Goal: Transaction & Acquisition: Book appointment/travel/reservation

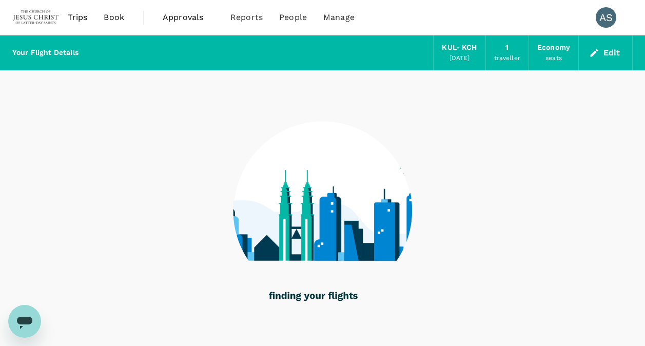
click at [195, 17] on span "Approvals" at bounding box center [188, 17] width 51 height 12
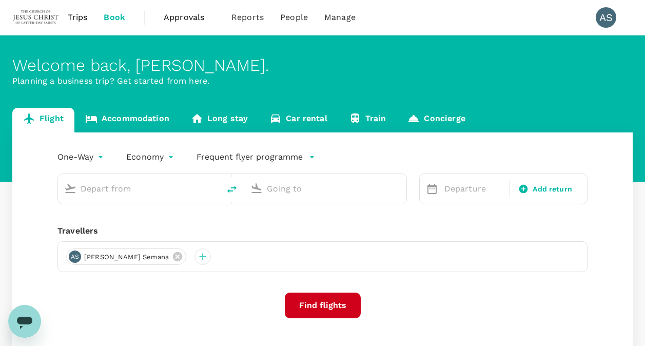
type input "roundtrip"
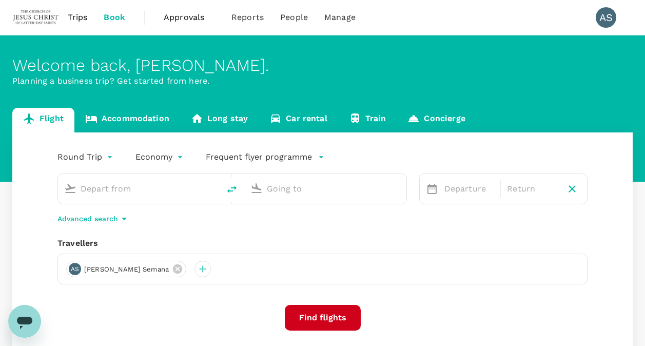
type input "Kuala Lumpur Intl ([GEOGRAPHIC_DATA])"
type input "Dili, [GEOGRAPHIC_DATA] (any)"
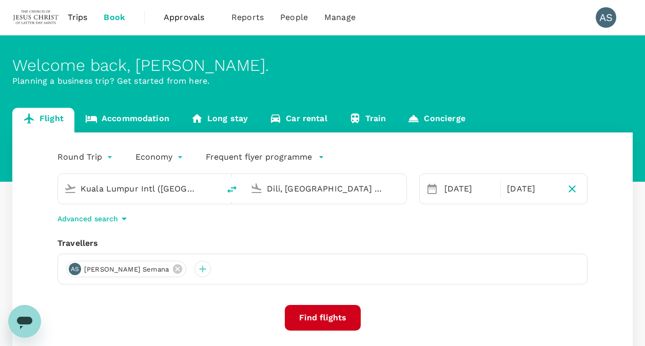
click at [183, 21] on span "Approvals" at bounding box center [189, 17] width 51 height 12
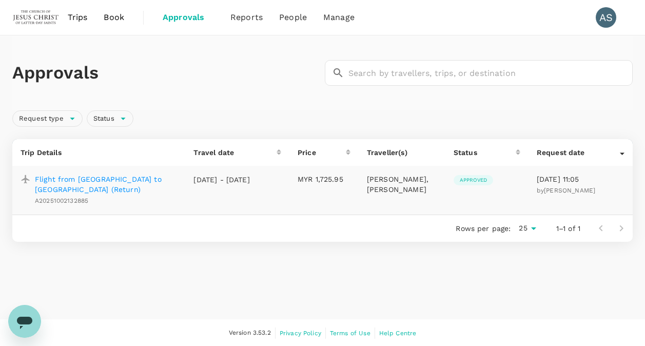
click at [237, 185] on p "[DATE] - [DATE]" at bounding box center [222, 180] width 56 height 10
click at [231, 109] on div "Request type Status" at bounding box center [320, 116] width 625 height 21
click at [105, 17] on span "Book" at bounding box center [114, 17] width 21 height 12
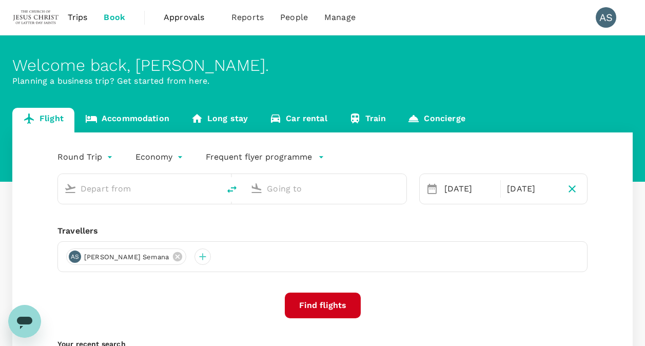
type input "Kuala Lumpur Intl ([GEOGRAPHIC_DATA])"
type input "Dili, [GEOGRAPHIC_DATA] (any)"
type input "Kuala Lumpur Intl ([GEOGRAPHIC_DATA])"
type input "Dili, [GEOGRAPHIC_DATA] (any)"
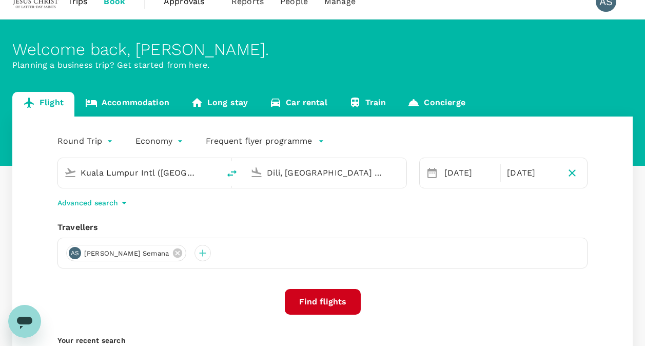
scroll to position [51, 0]
